Goal: Information Seeking & Learning: Compare options

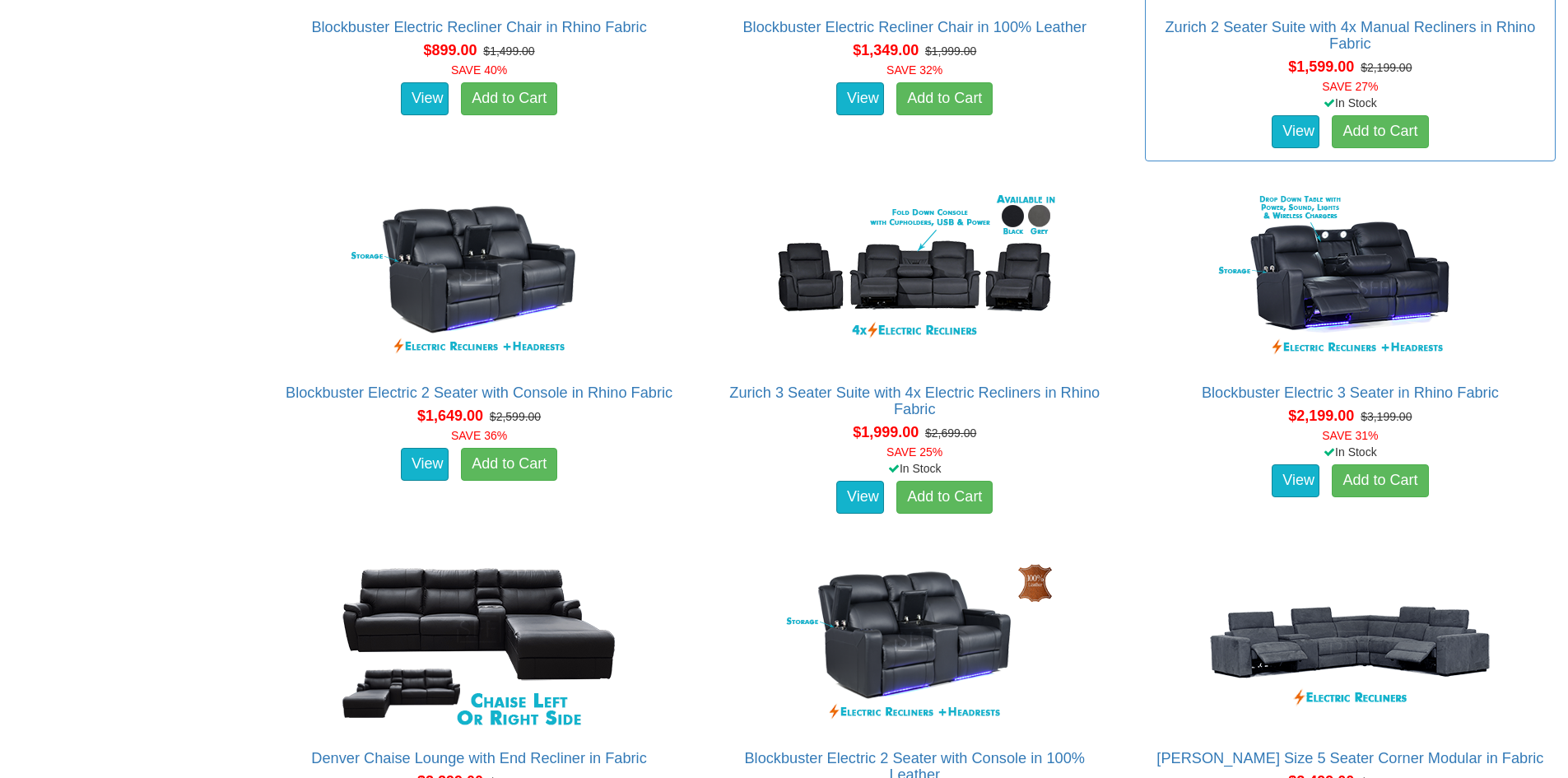
scroll to position [1317, 0]
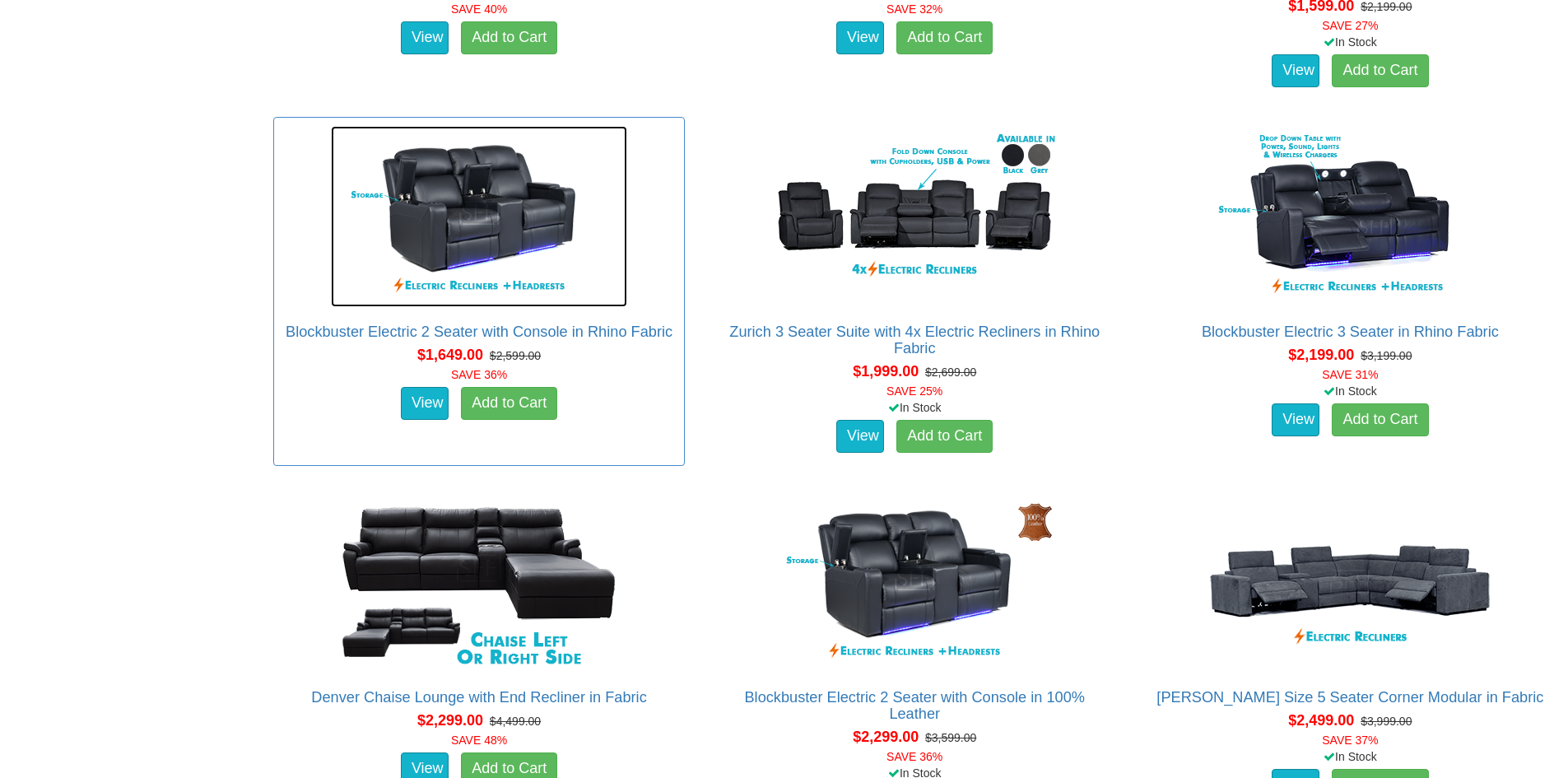
click at [456, 195] on img at bounding box center [479, 216] width 296 height 181
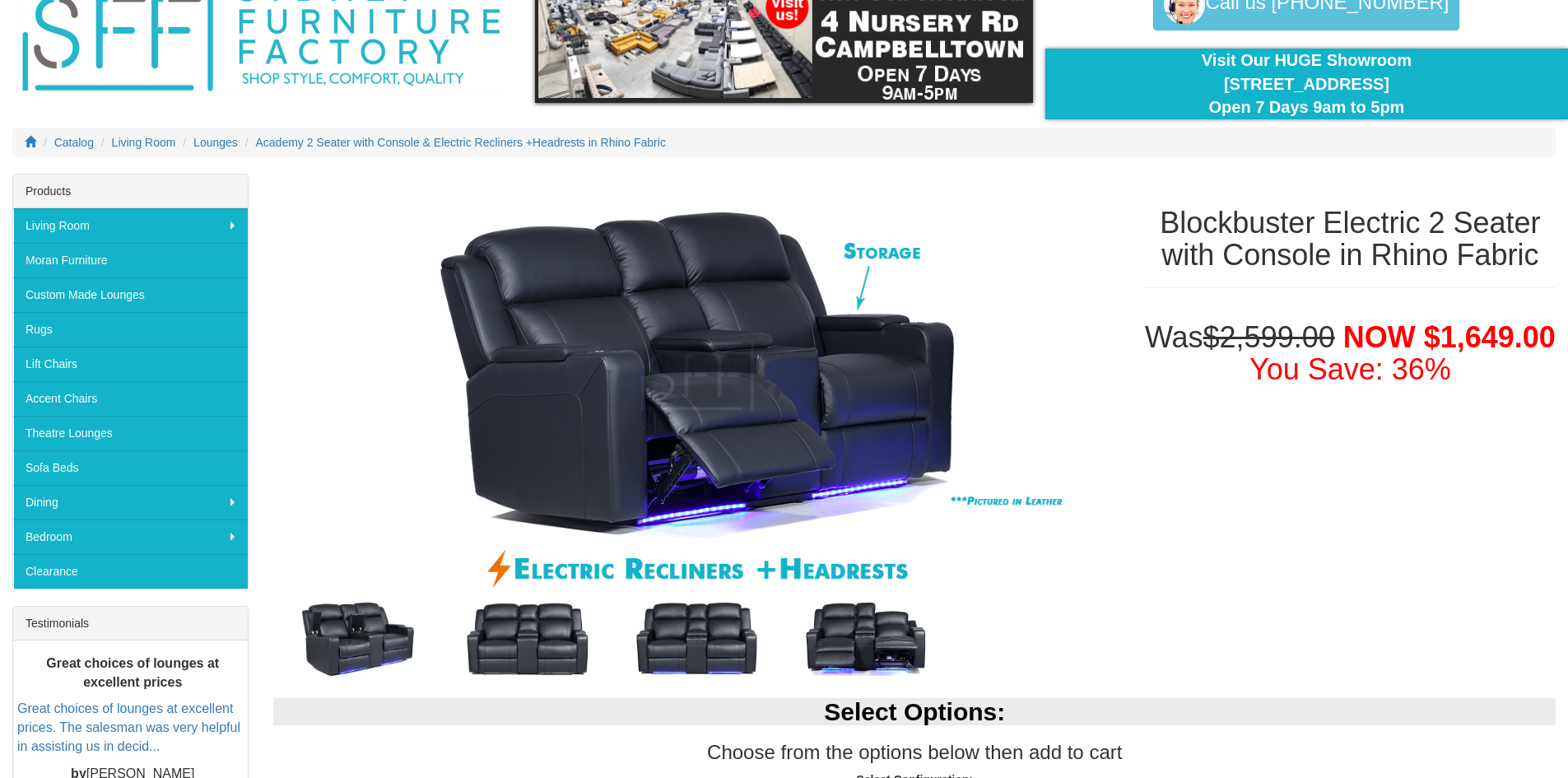
scroll to position [165, 0]
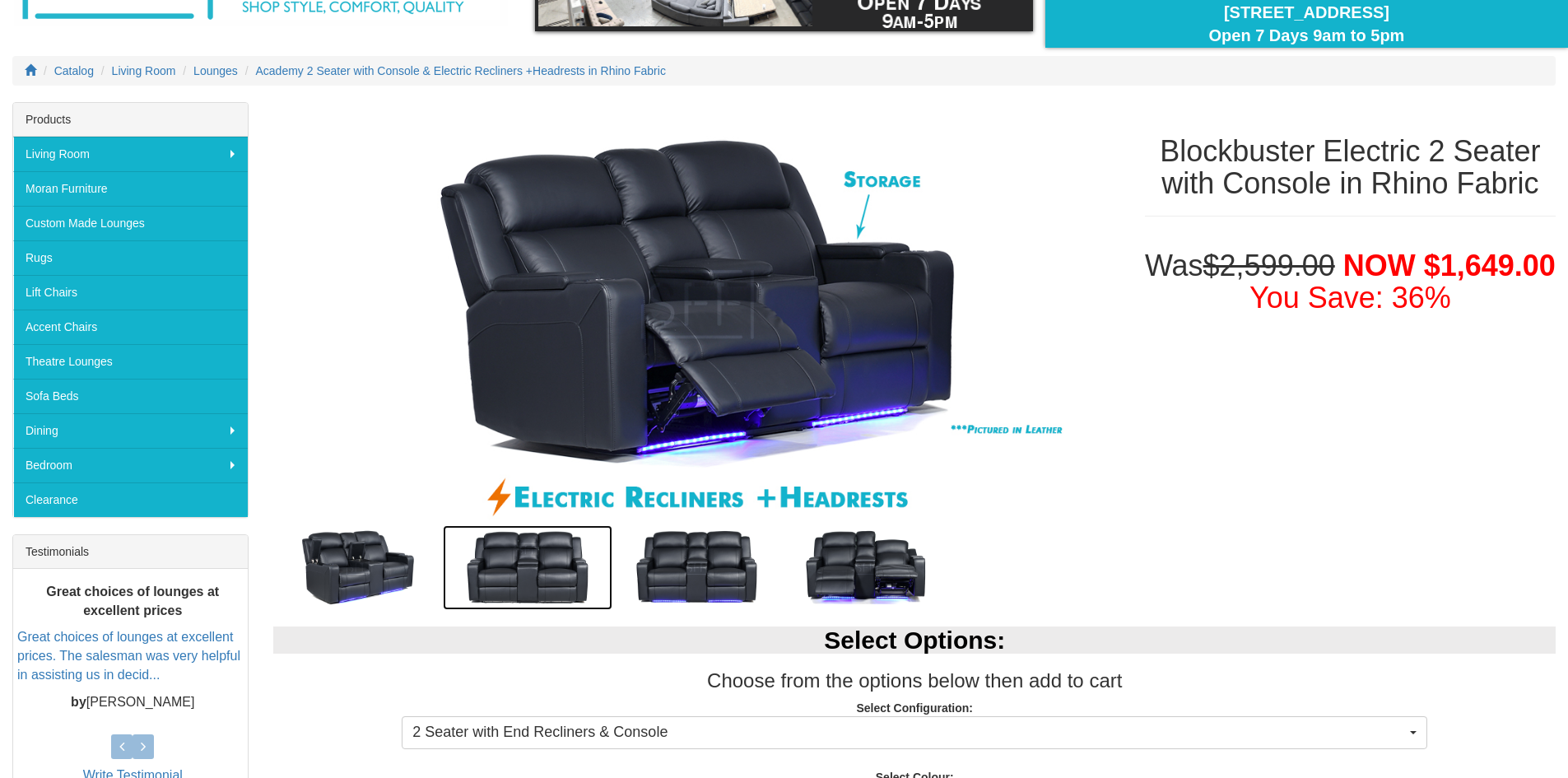
click at [505, 568] on img at bounding box center [528, 567] width 169 height 85
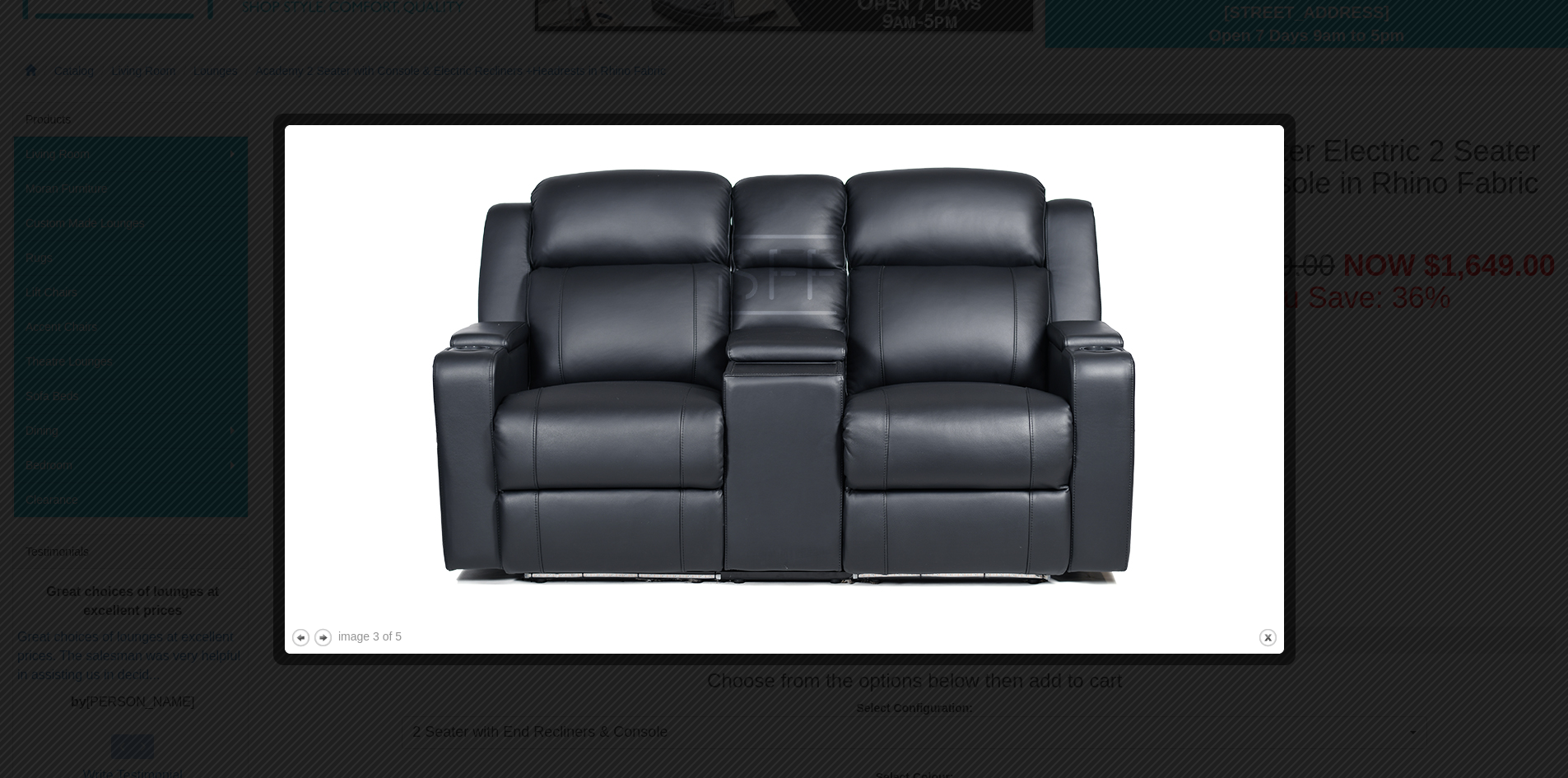
click at [214, 478] on div at bounding box center [784, 389] width 1568 height 778
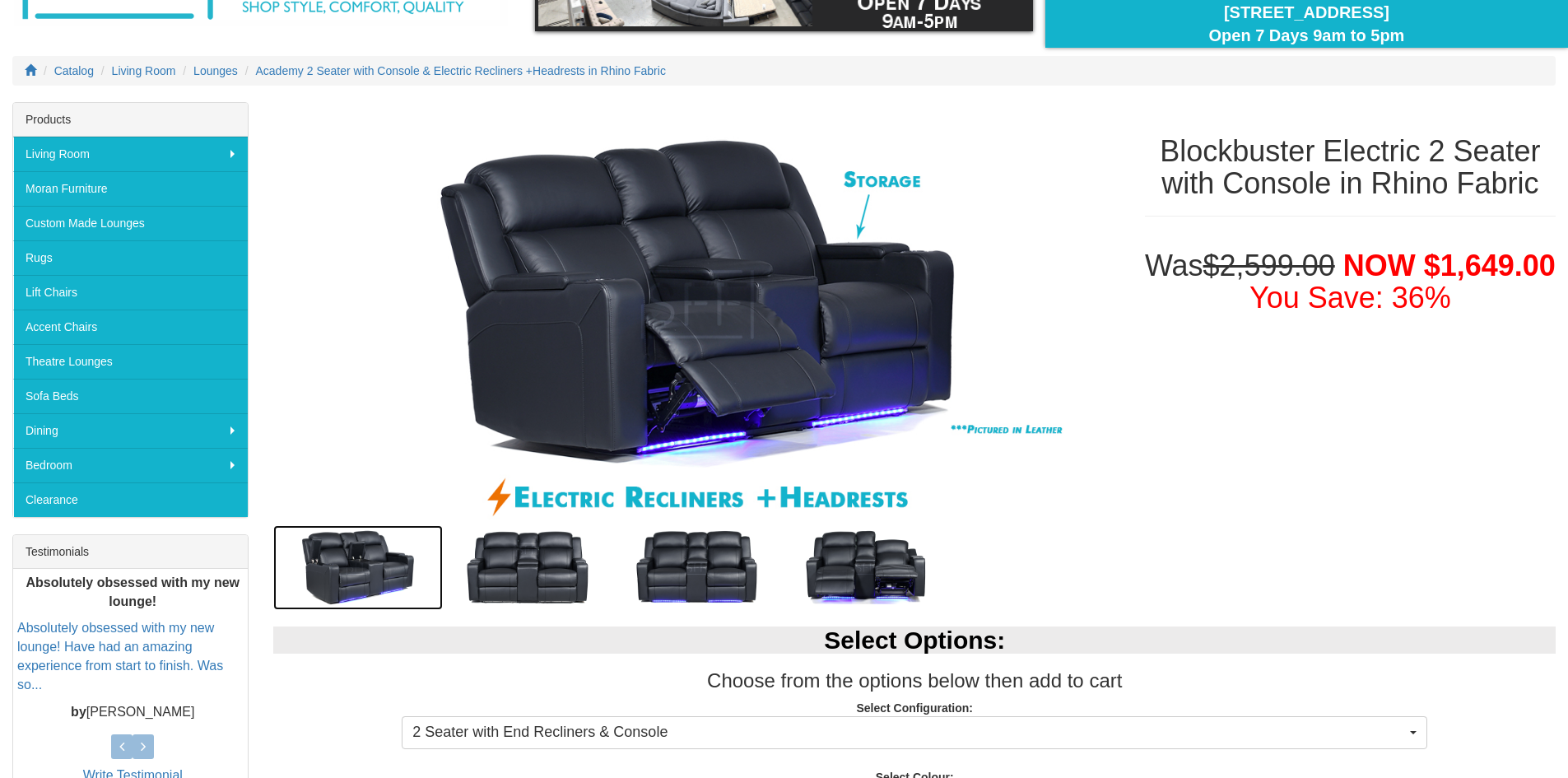
click at [338, 577] on img at bounding box center [358, 567] width 169 height 85
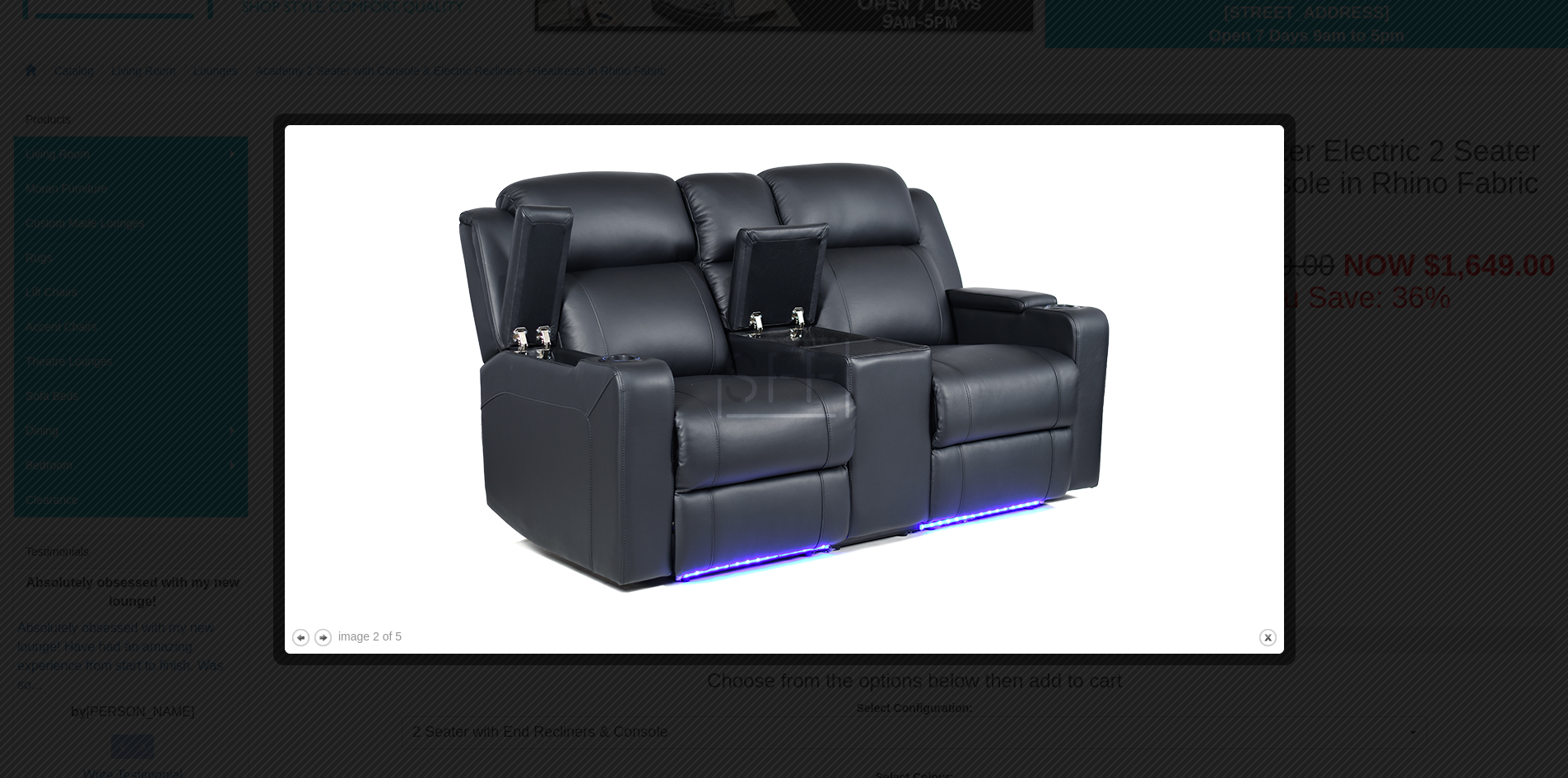
click at [199, 433] on div at bounding box center [784, 389] width 1568 height 778
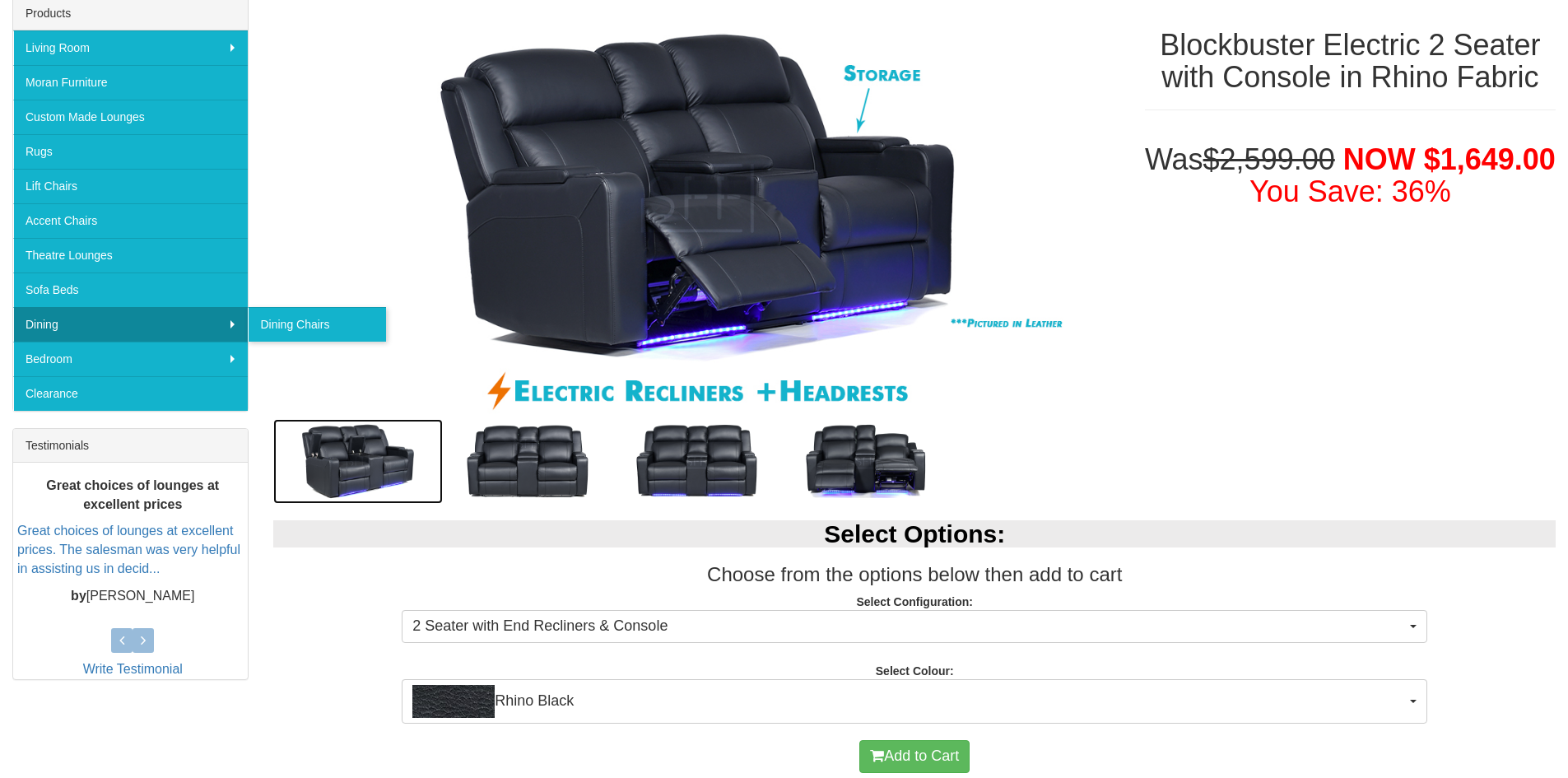
scroll to position [494, 0]
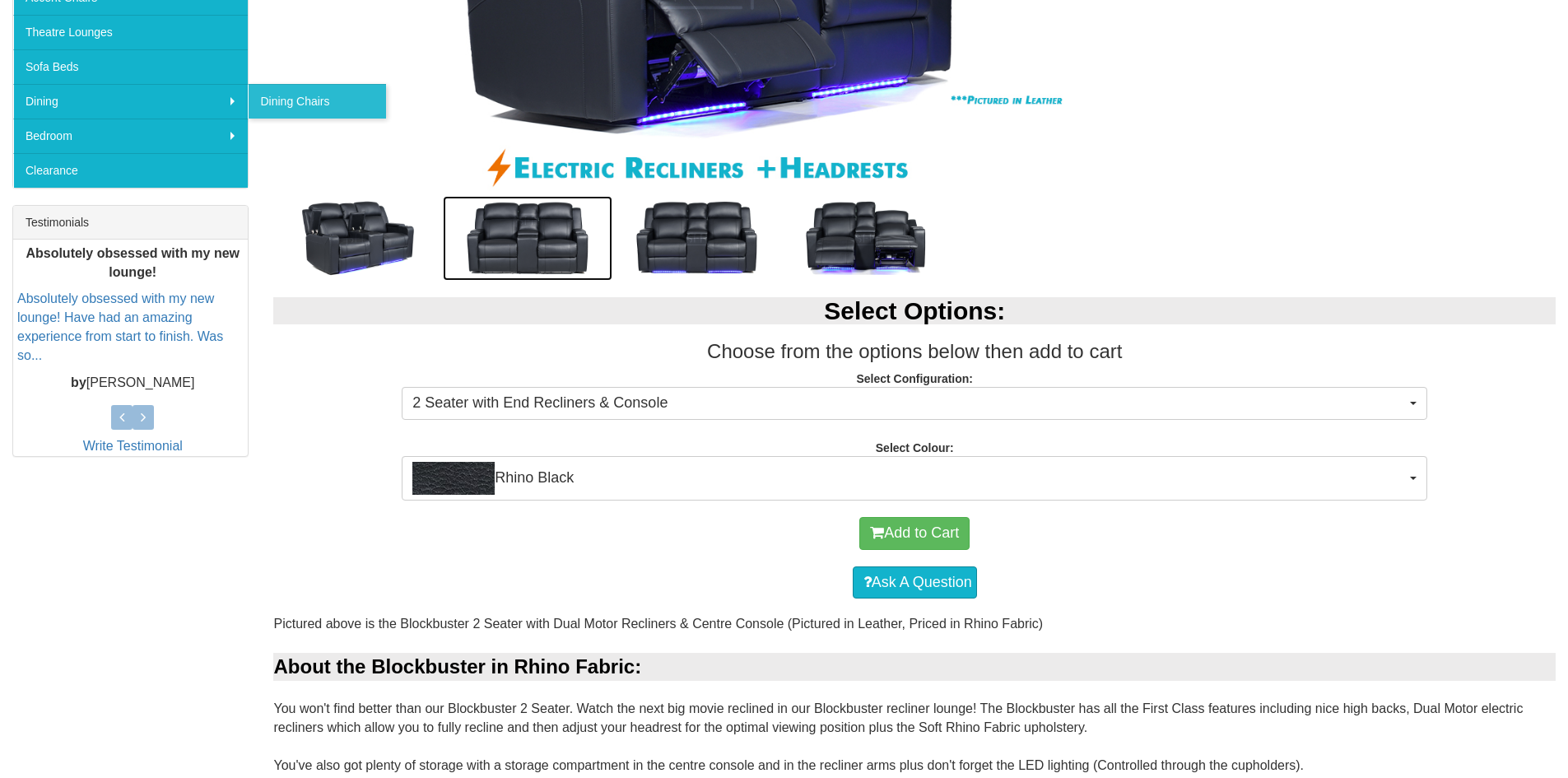
click at [515, 253] on img at bounding box center [528, 238] width 169 height 85
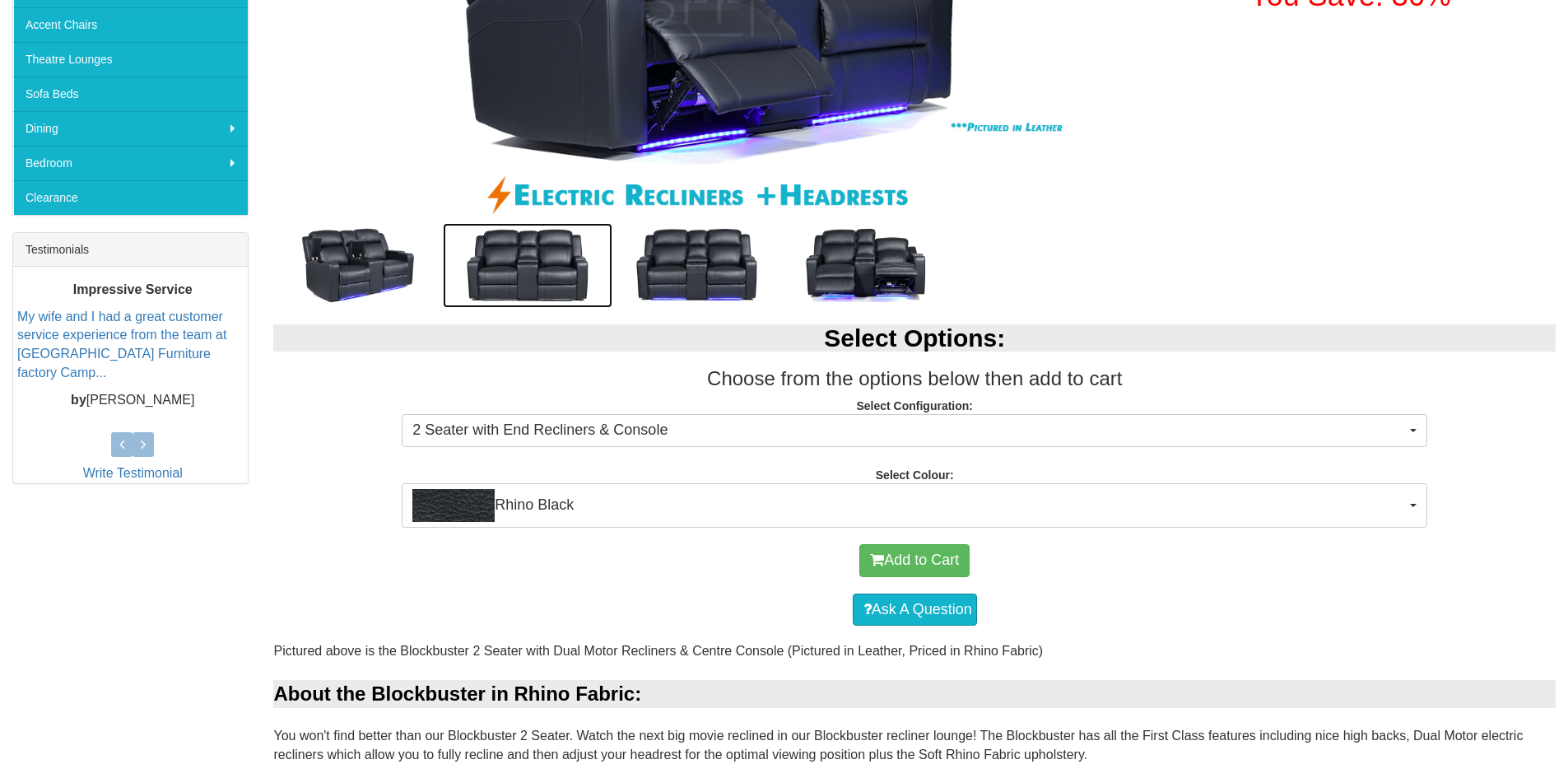
scroll to position [412, 0]
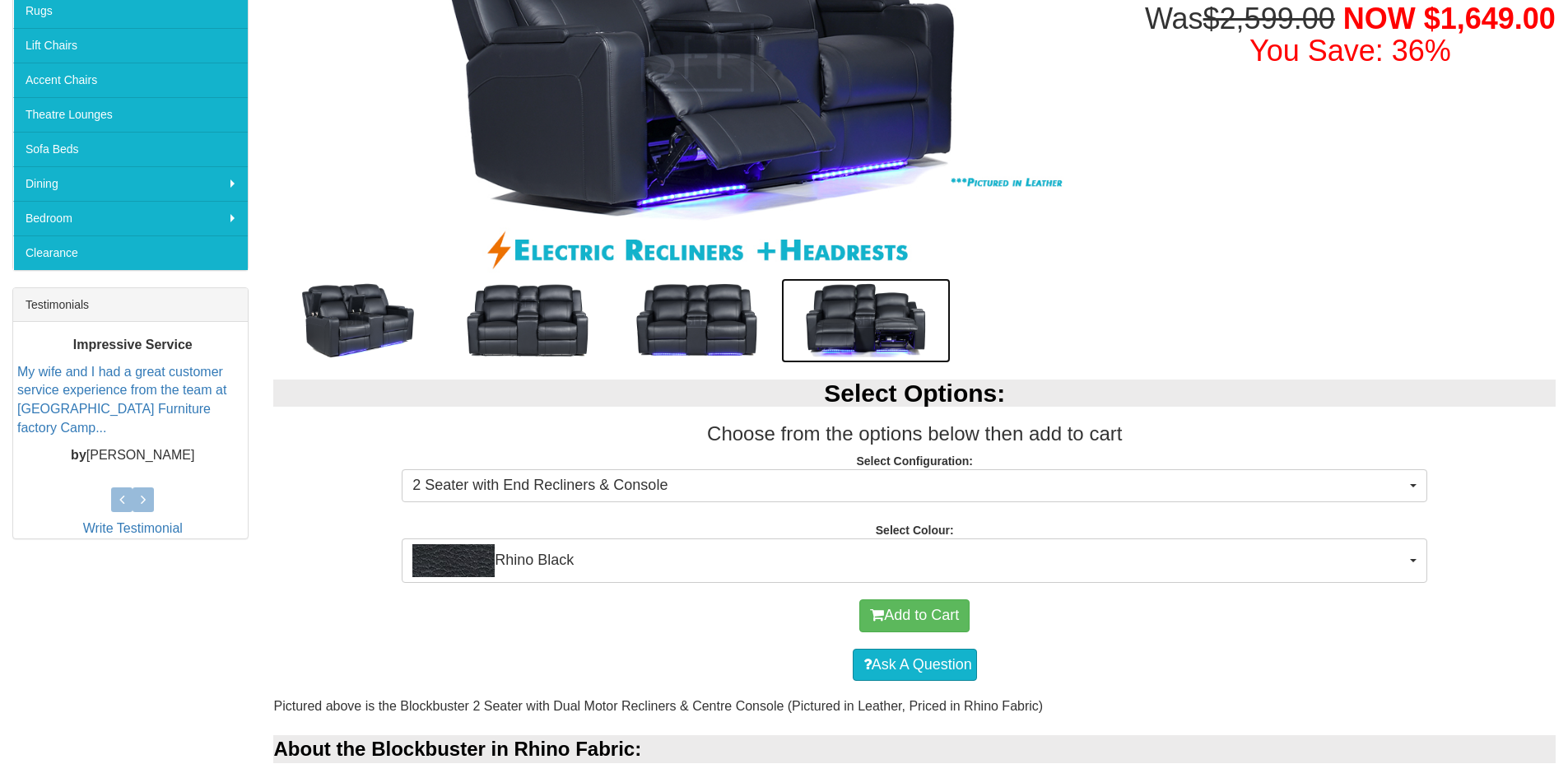
click at [855, 308] on img at bounding box center [866, 320] width 169 height 85
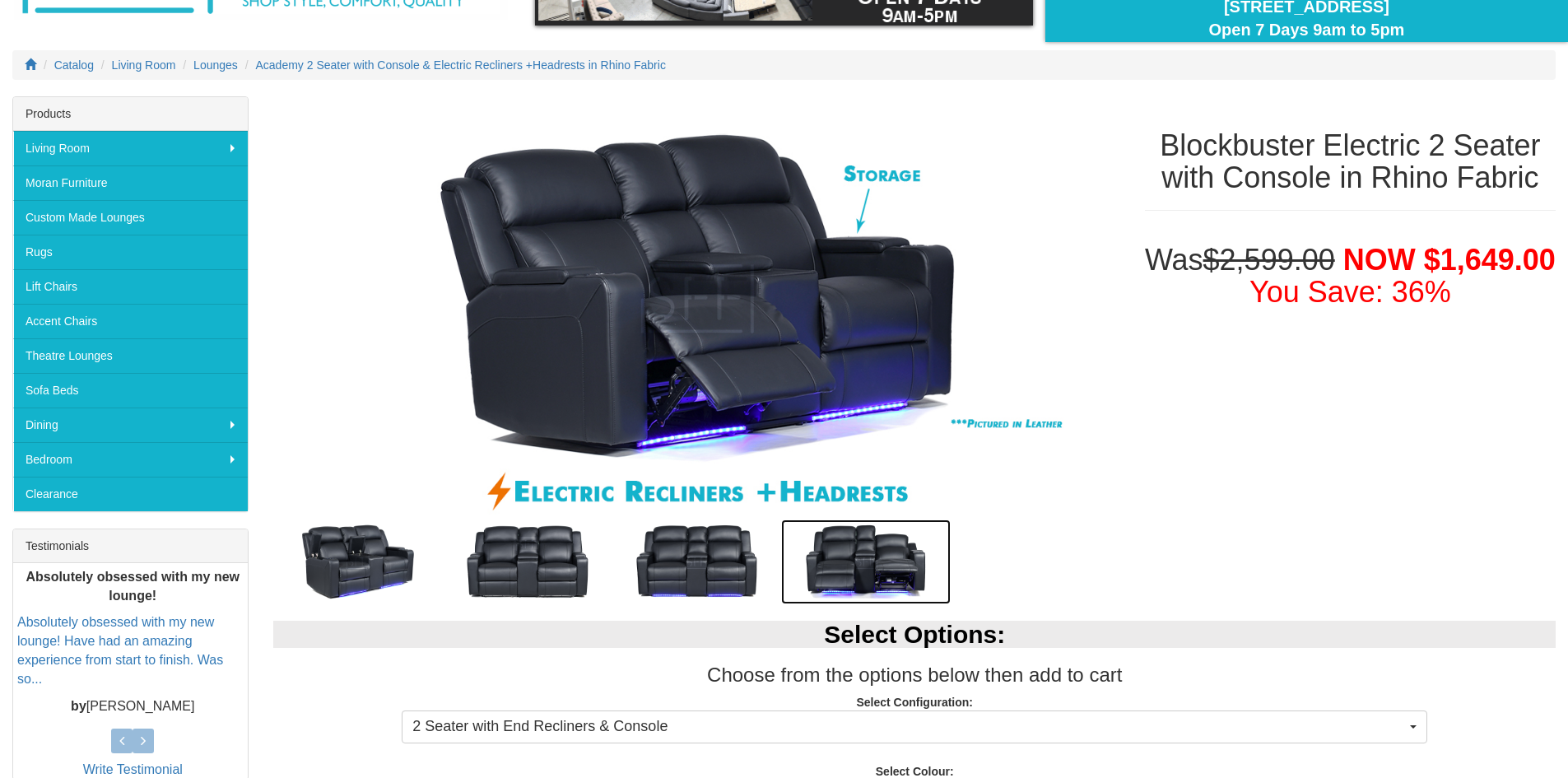
scroll to position [247, 0]
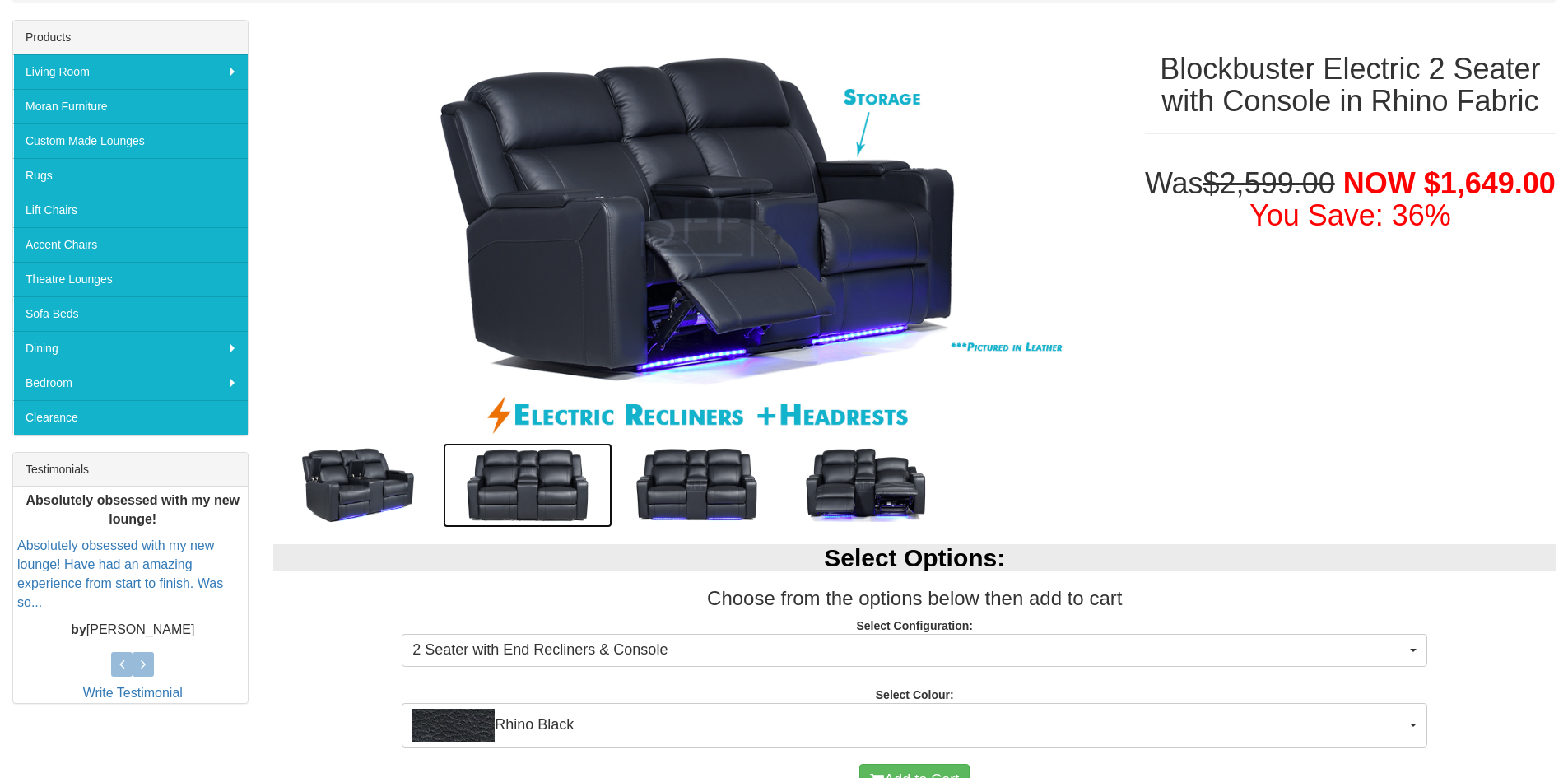
click at [547, 469] on img at bounding box center [528, 485] width 169 height 85
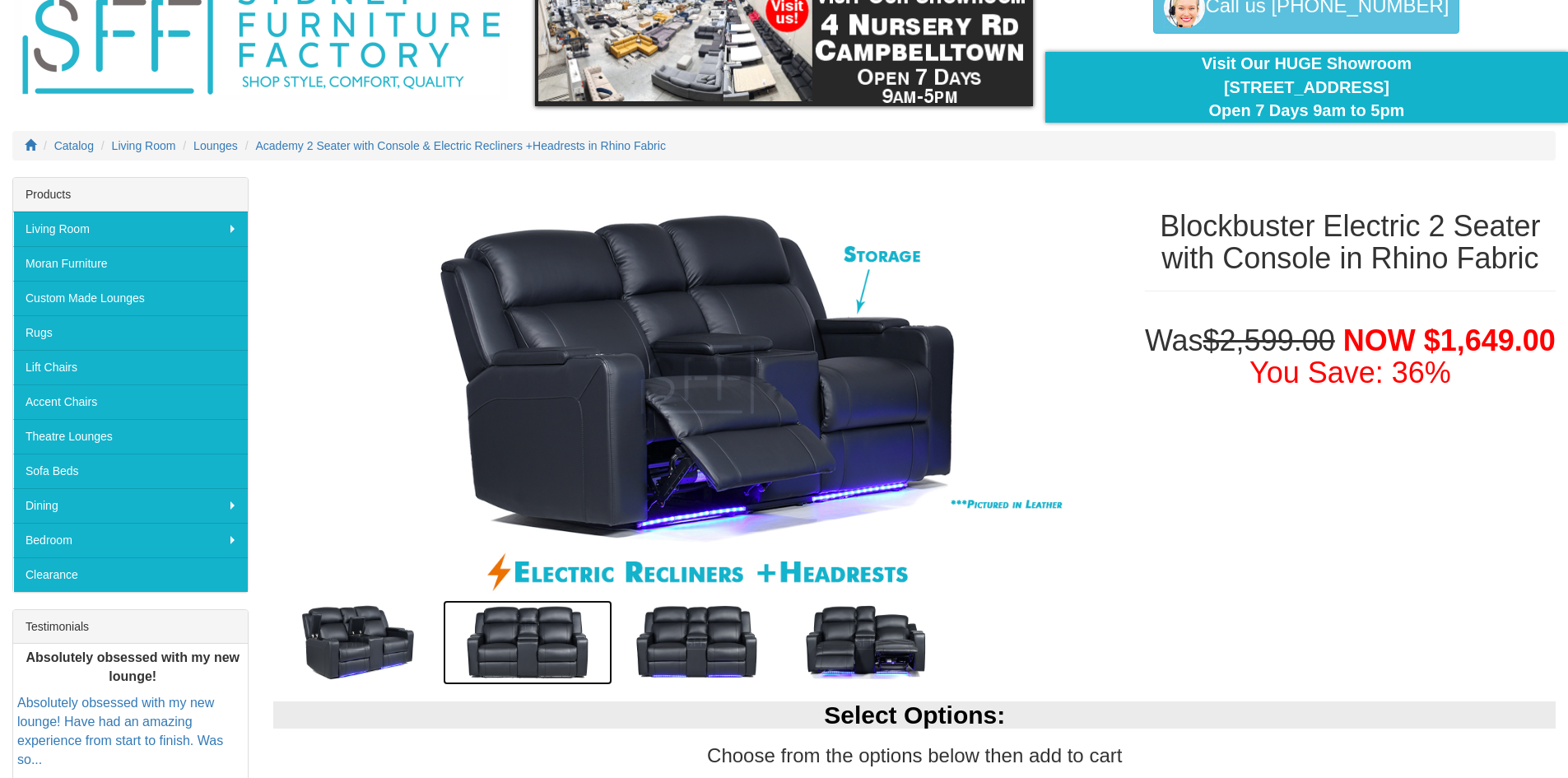
scroll to position [0, 0]
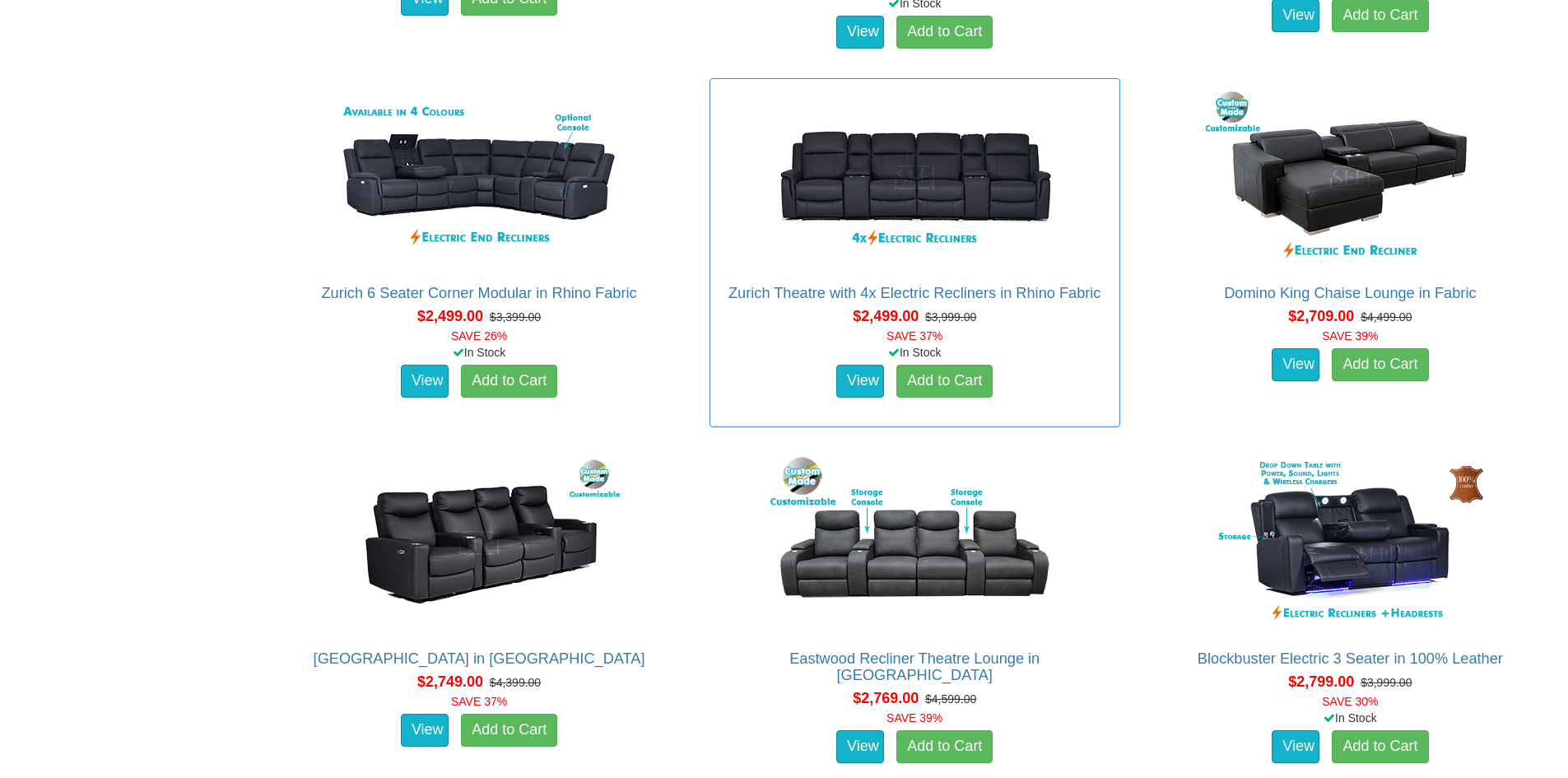
scroll to position [2058, 0]
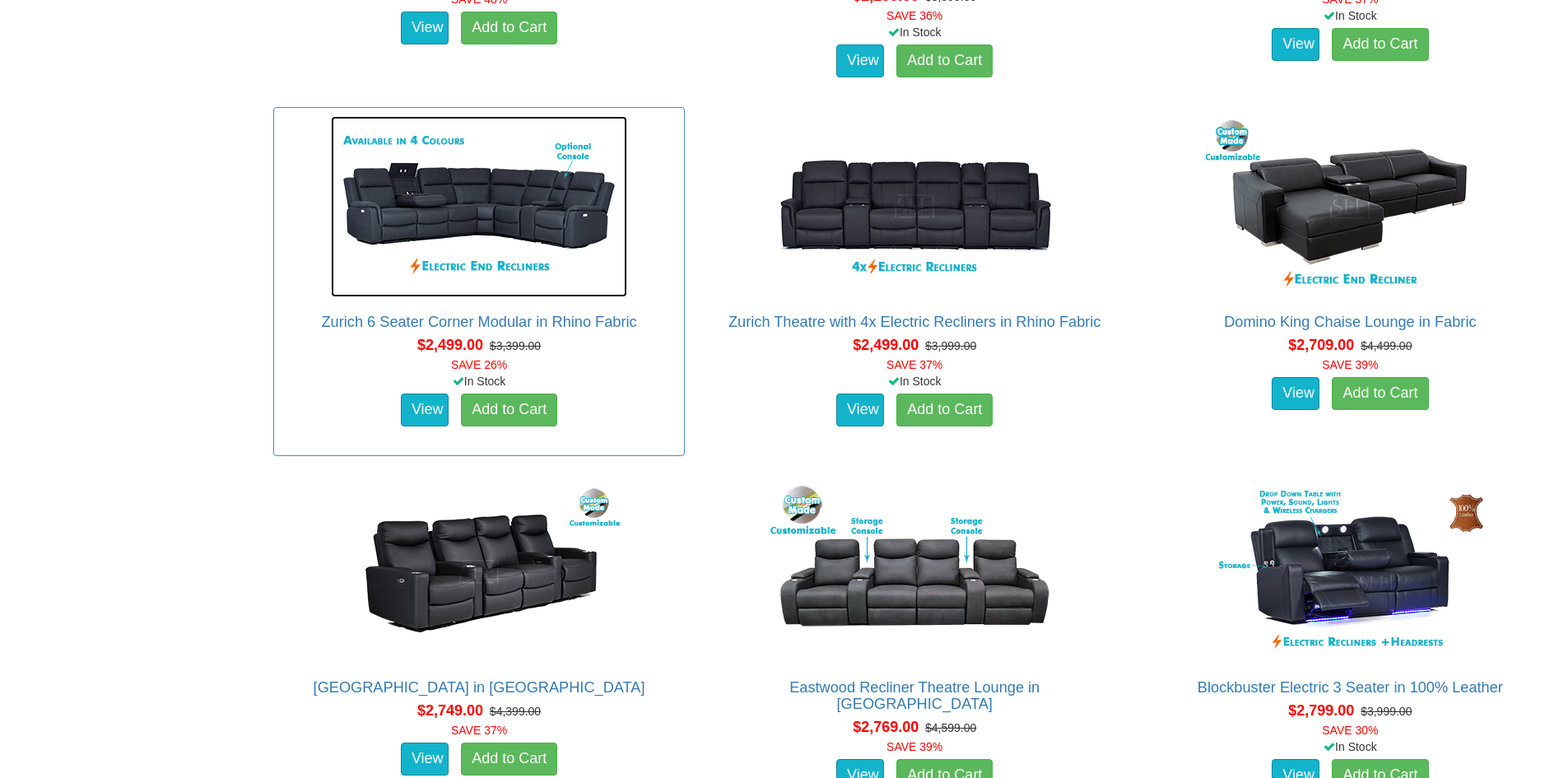
click at [412, 207] on img at bounding box center [479, 206] width 296 height 181
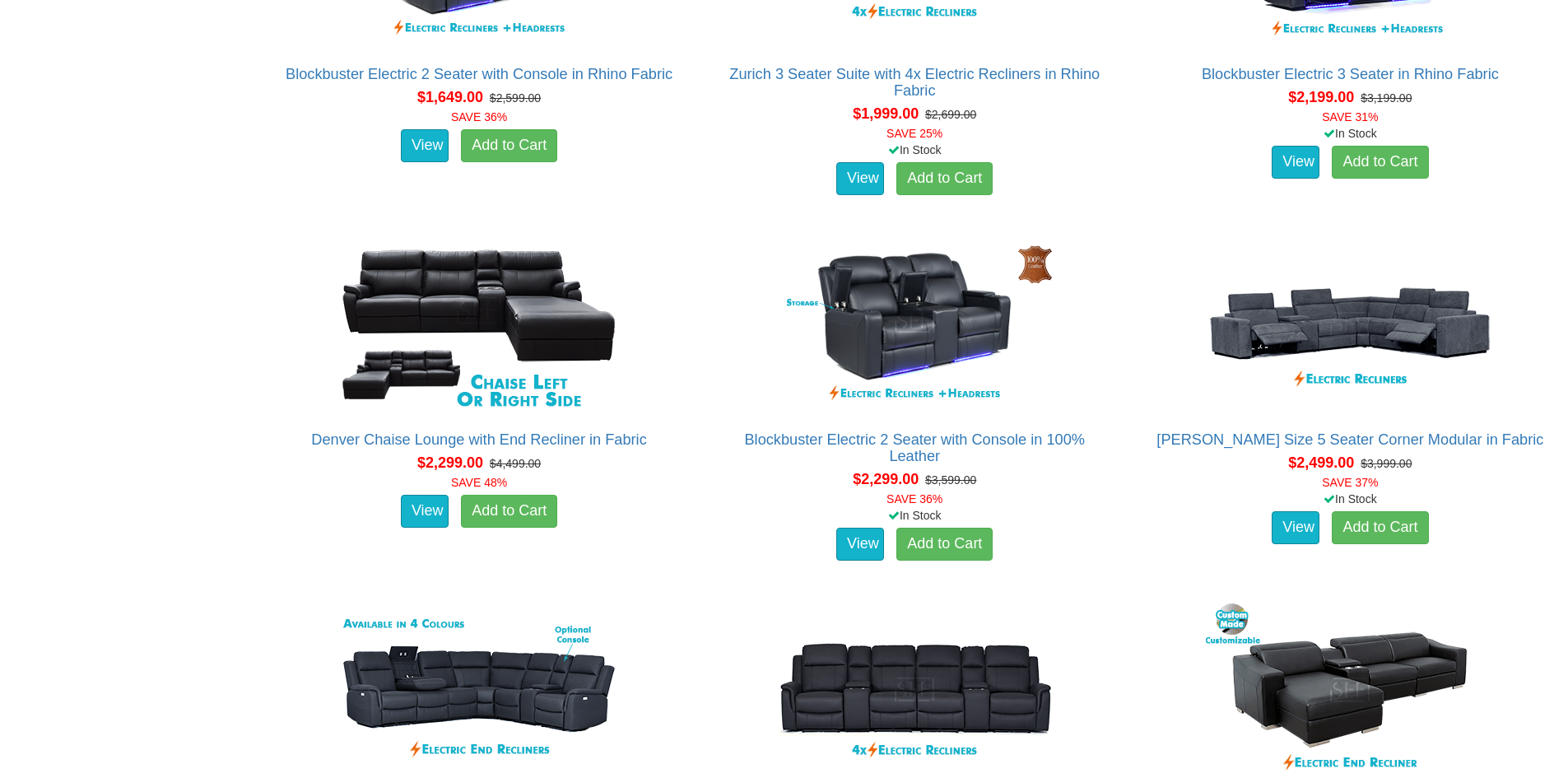
scroll to position [1511, 0]
